Goal: Communication & Community: Answer question/provide support

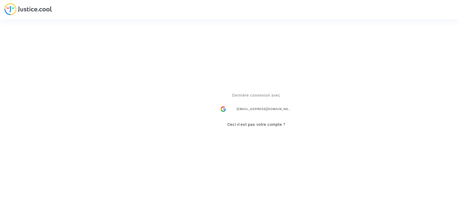
click at [260, 110] on div "nadiia.dieulina@skycop.com" at bounding box center [256, 110] width 78 height 12
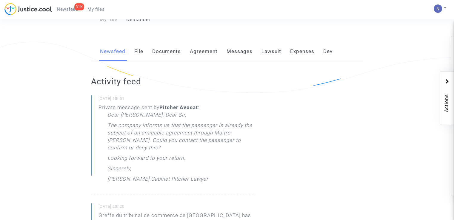
scroll to position [119, 0]
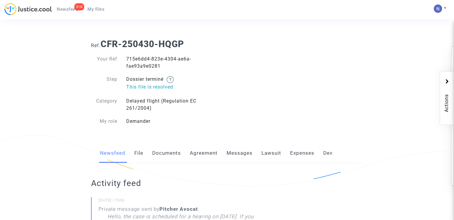
click at [151, 88] on p "This file is resolved" at bounding box center [174, 86] width 96 height 7
click at [177, 86] on p "This file is resolved" at bounding box center [174, 86] width 96 height 7
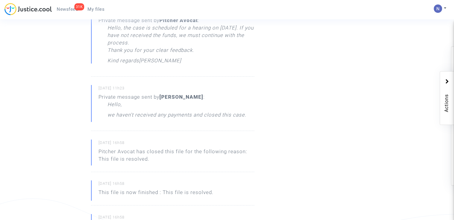
scroll to position [179, 0]
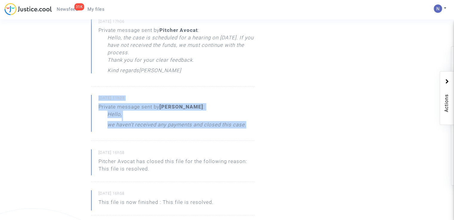
drag, startPoint x: 254, startPoint y: 122, endPoint x: 99, endPoint y: 98, distance: 157.2
click at [99, 98] on div "01/08/2025 - 11h23 Private message sent by Estelle Pouyaud : Hello, we haven't …" at bounding box center [172, 118] width 163 height 46
copy div "01/08/2025 - 11h23 Private message sent by Estelle Pouyaud : Hello, we haven't …"
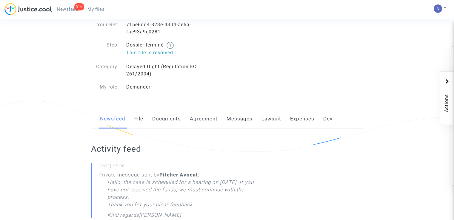
scroll to position [0, 0]
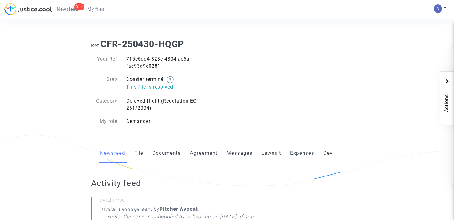
click at [154, 108] on div "Delayed flight (Regulation EC 261/2004)" at bounding box center [174, 105] width 105 height 14
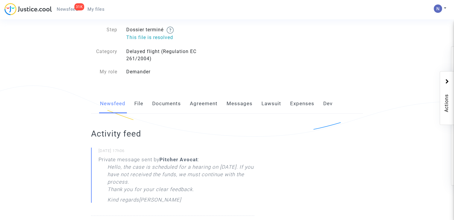
scroll to position [60, 0]
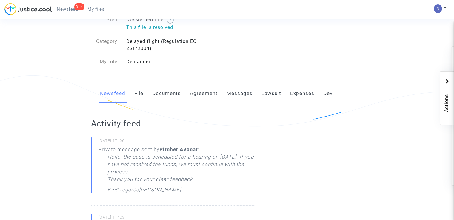
click at [247, 92] on link "Messages" at bounding box center [240, 94] width 26 height 20
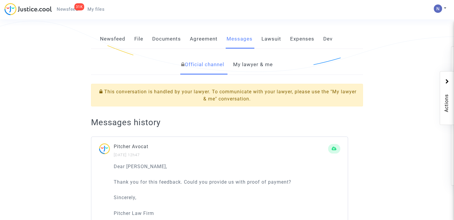
scroll to position [119, 0]
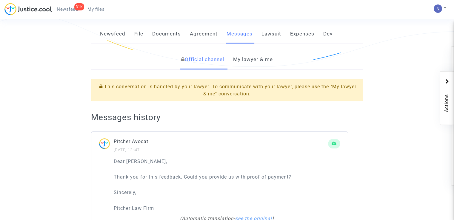
click at [246, 61] on link "My lawyer & me" at bounding box center [253, 60] width 40 height 20
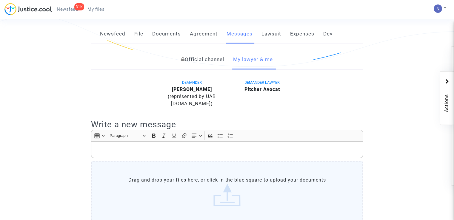
click at [177, 149] on p "Rich Text Editor, main" at bounding box center [227, 149] width 266 height 7
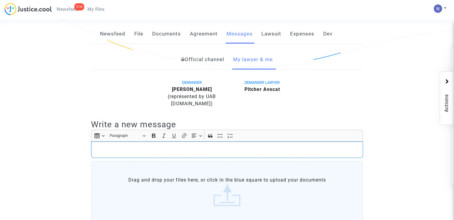
scroll to position [133, 0]
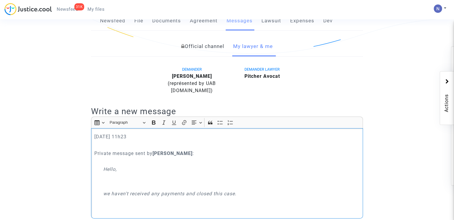
click at [95, 135] on p "01/08/2025 - 11h23" at bounding box center [227, 136] width 266 height 7
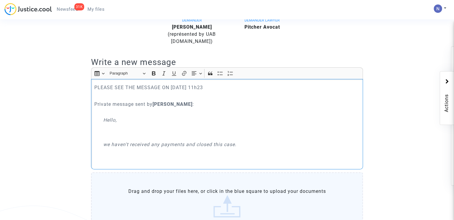
scroll to position [192, 0]
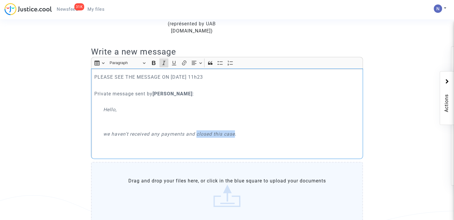
drag, startPoint x: 196, startPoint y: 133, endPoint x: 236, endPoint y: 135, distance: 39.8
click at [236, 135] on icon "we haven't received any payments and closed this case." at bounding box center [169, 134] width 133 height 6
click at [151, 62] on icon "Editor toolbar" at bounding box center [154, 63] width 6 height 6
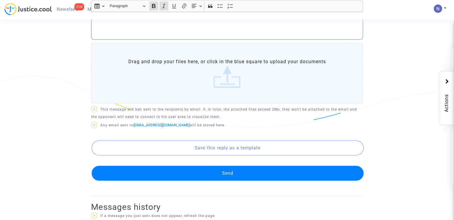
click at [408, 88] on ng-component "Ref. CFR-250430-HQGP Your Ref 715e6dd4-823e-4304-ae6a-fae93a9e0281 Step Dossier…" at bounding box center [227, 111] width 409 height 777
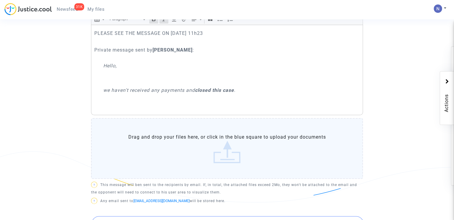
scroll to position [312, 0]
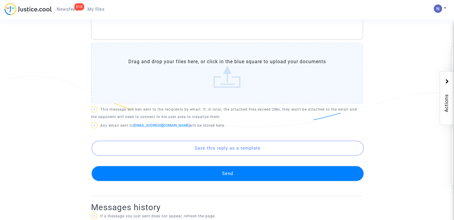
click at [219, 174] on button "Send" at bounding box center [228, 173] width 272 height 15
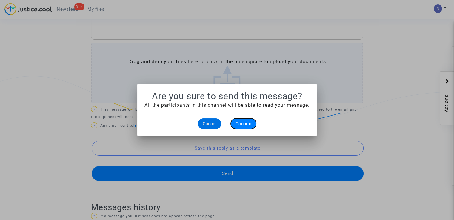
click at [240, 124] on span "Confirm" at bounding box center [244, 123] width 16 height 5
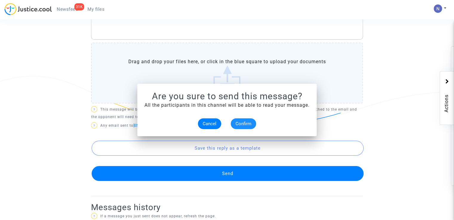
scroll to position [312, 0]
